Goal: Information Seeking & Learning: Understand process/instructions

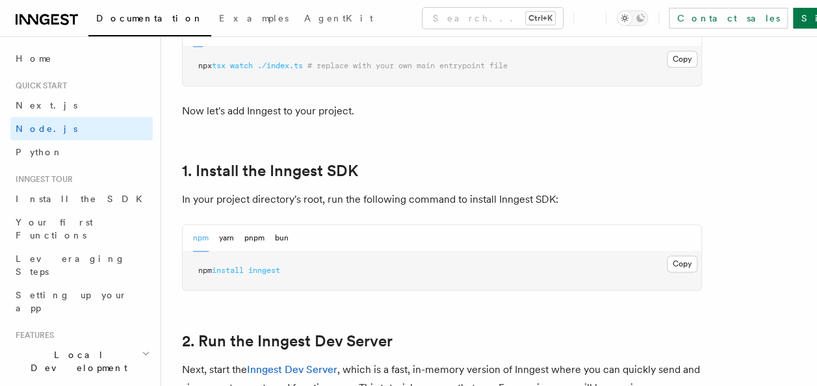
scroll to position [736, 0]
click at [227, 235] on button "yarn" at bounding box center [226, 237] width 15 height 27
click at [254, 274] on pre "yarn add inngest" at bounding box center [442, 270] width 519 height 39
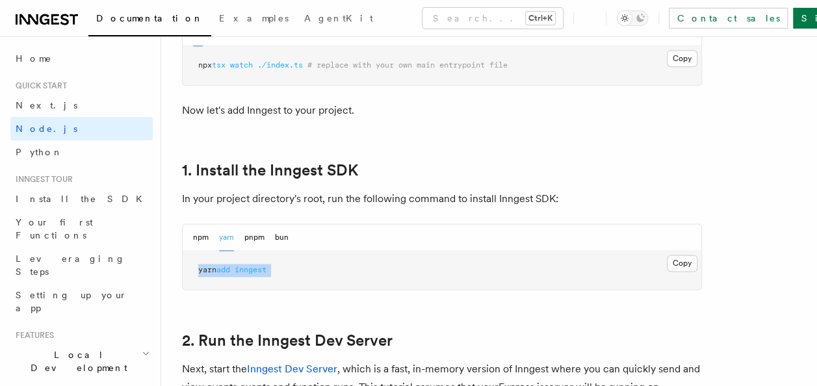
copy article "yarn add inngest"
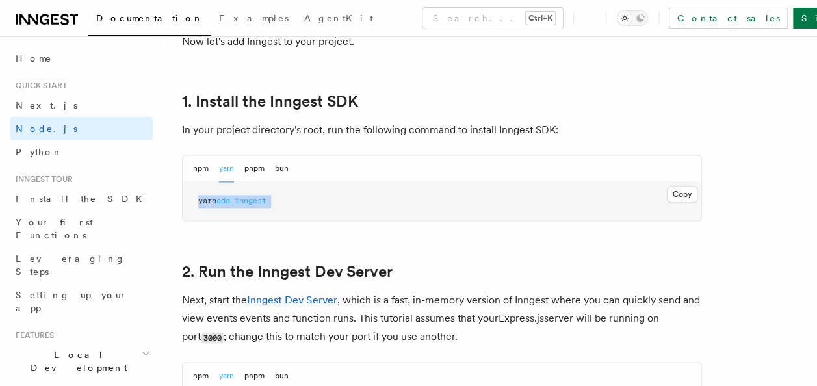
scroll to position [1006, 0]
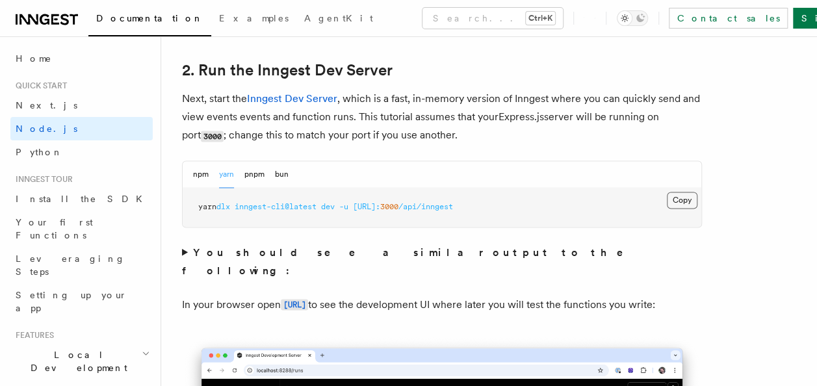
click at [678, 194] on button "Copy Copied" at bounding box center [682, 200] width 31 height 17
click at [204, 178] on button "npm" at bounding box center [201, 174] width 16 height 27
click at [254, 205] on span "inngest-cli@latest" at bounding box center [253, 206] width 82 height 9
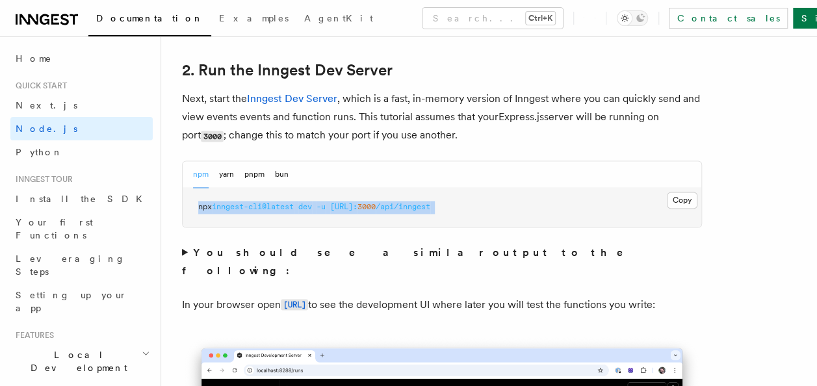
copy div "npx inngest-cli@latest dev -u [URL]: 3000 /api/inngest"
click at [254, 205] on span "inngest-cli@latest" at bounding box center [253, 206] width 82 height 9
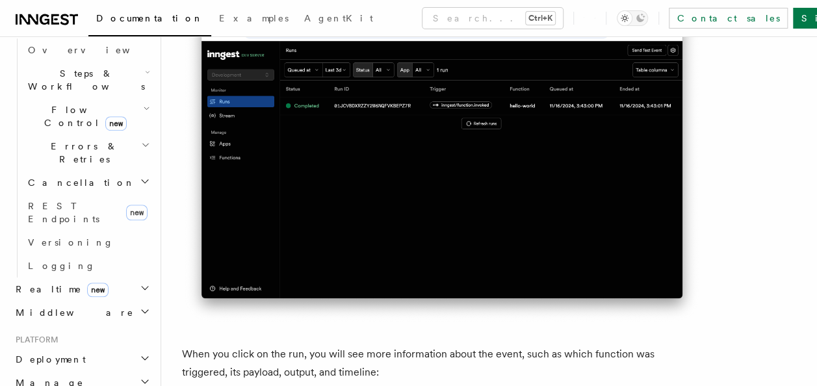
scroll to position [419, 0]
